Goal: Task Accomplishment & Management: Manage account settings

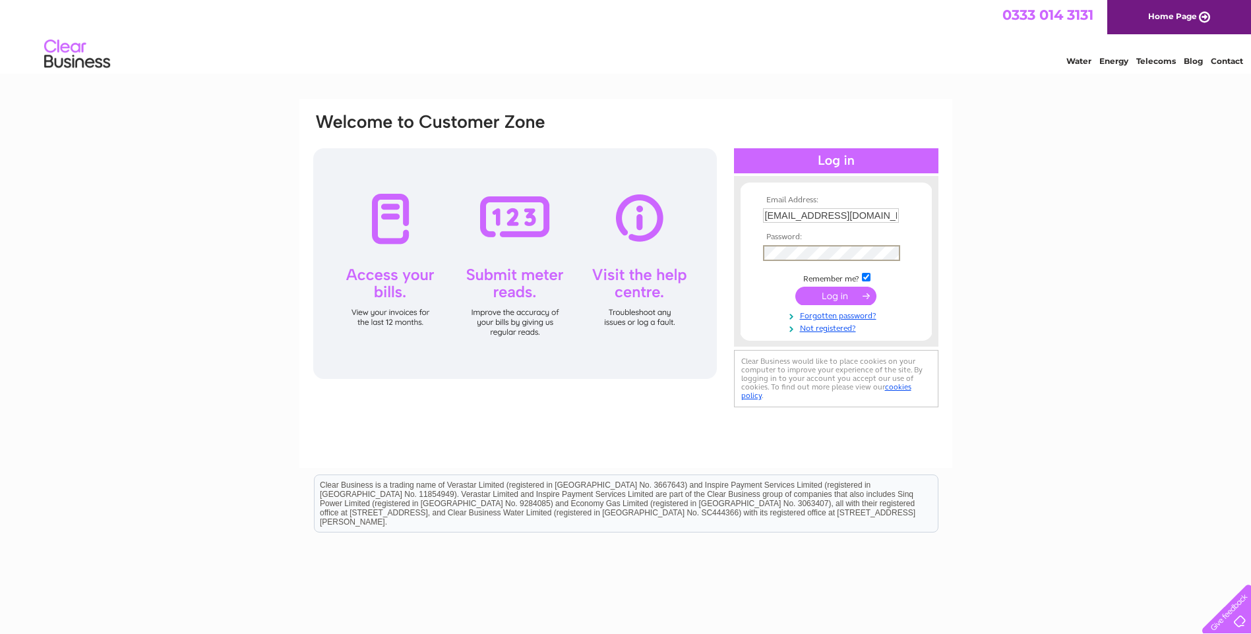
click at [795, 287] on input "submit" at bounding box center [835, 296] width 81 height 18
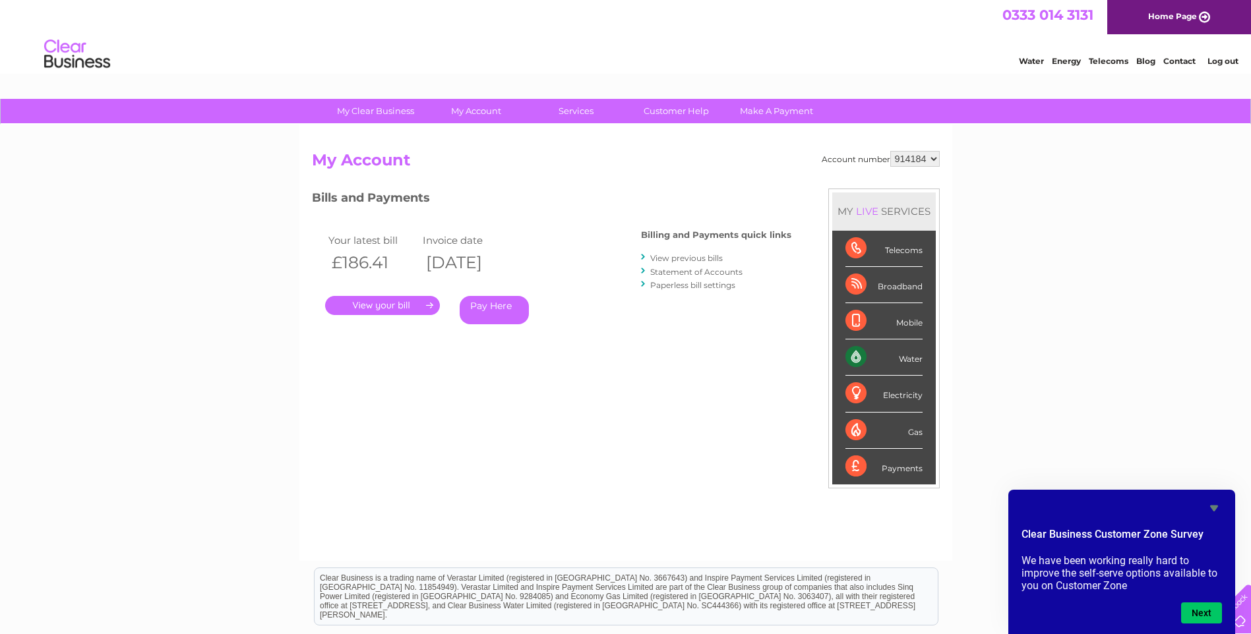
click at [1217, 62] on link "Log out" at bounding box center [1222, 61] width 31 height 10
